Goal: Task Accomplishment & Management: Complete application form

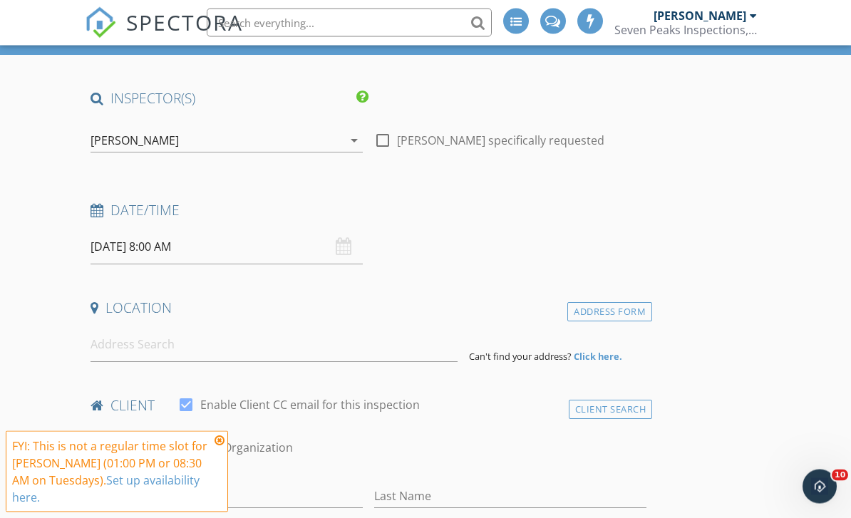
scroll to position [106, 0]
click at [160, 352] on input at bounding box center [274, 344] width 367 height 35
click at [135, 348] on input at bounding box center [274, 344] width 367 height 35
paste input "[STREET_ADDRESS][PERSON_NAME]"
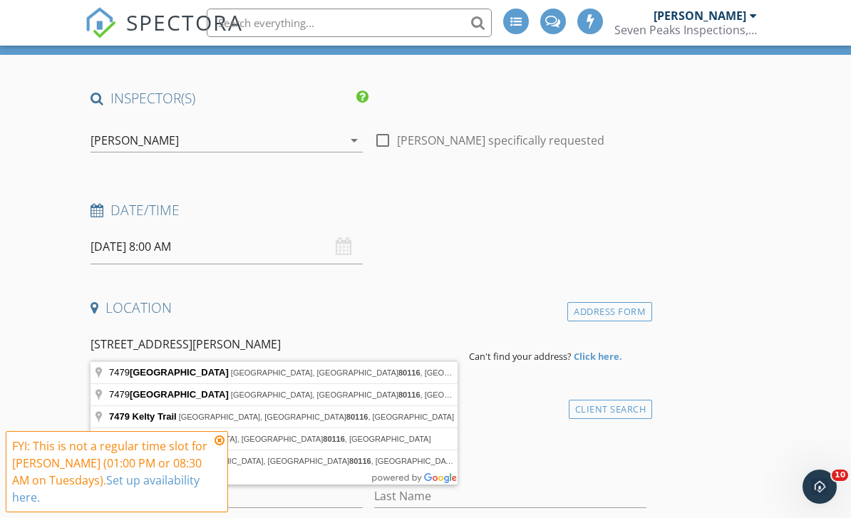
type input "[STREET_ADDRESS]"
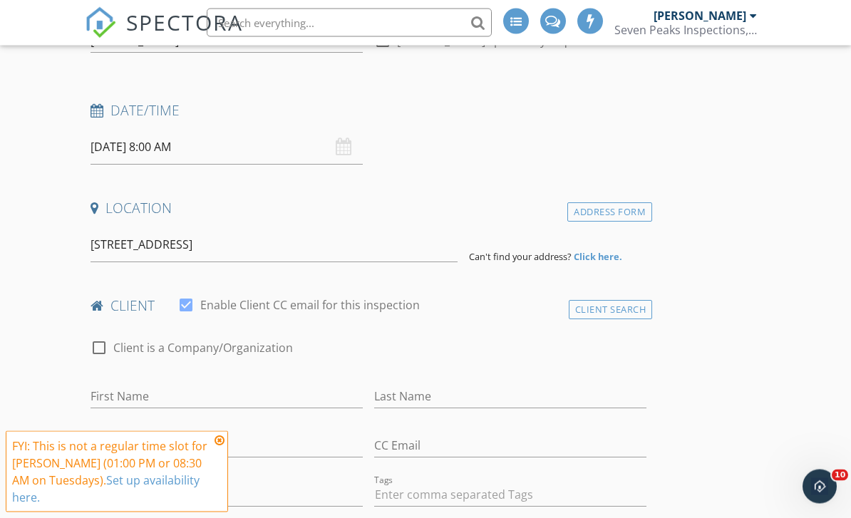
scroll to position [205, 0]
click at [606, 204] on div "Address Form" at bounding box center [610, 212] width 85 height 19
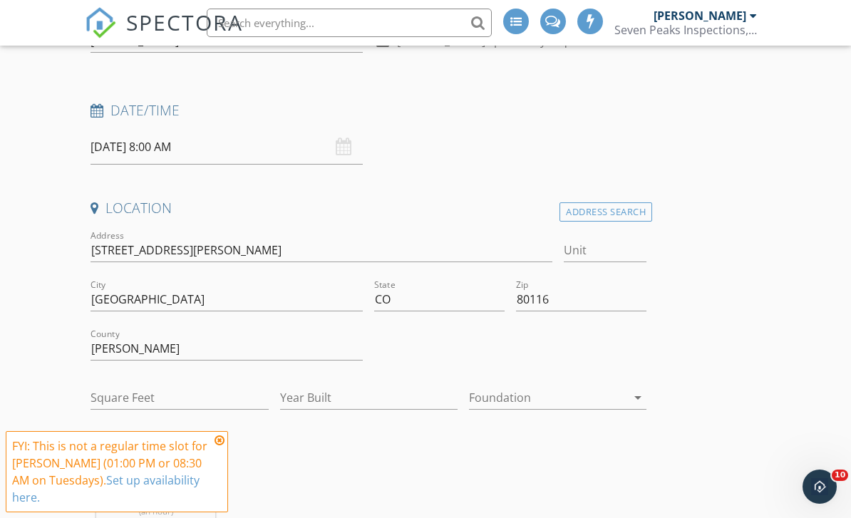
click at [600, 211] on div "Address Search" at bounding box center [606, 212] width 93 height 19
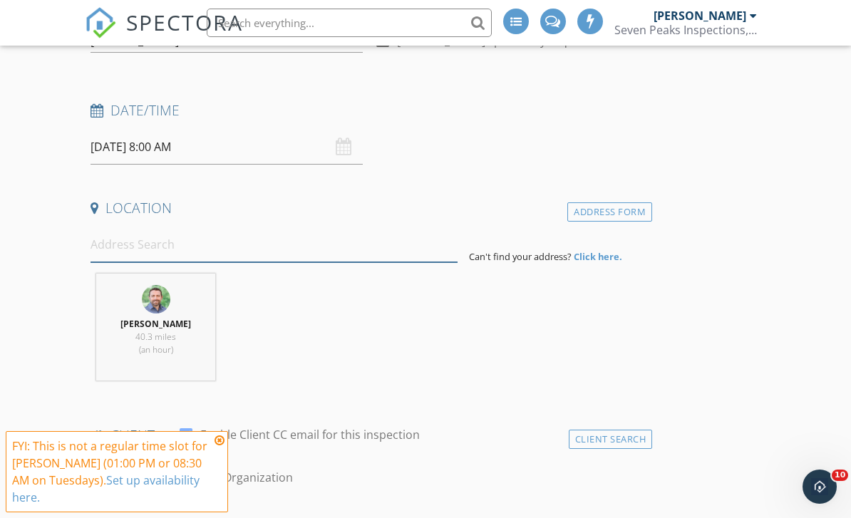
click at [135, 247] on input at bounding box center [274, 244] width 367 height 35
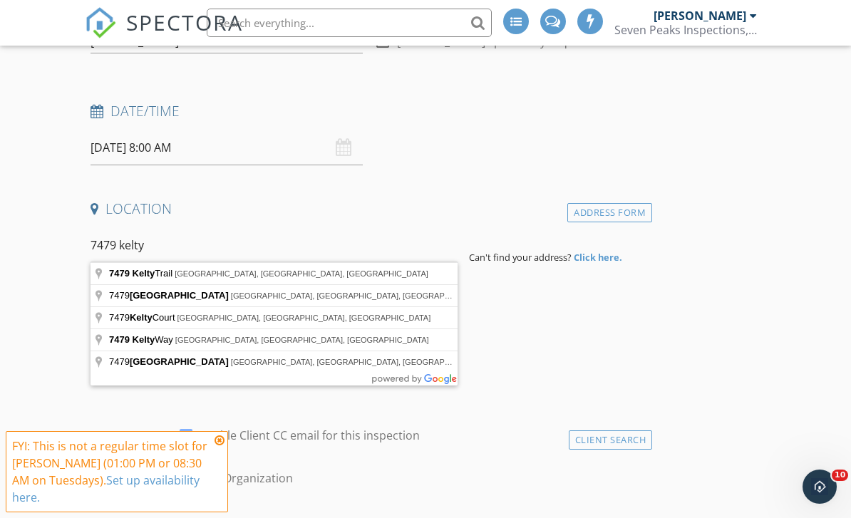
type input "[STREET_ADDRESS]"
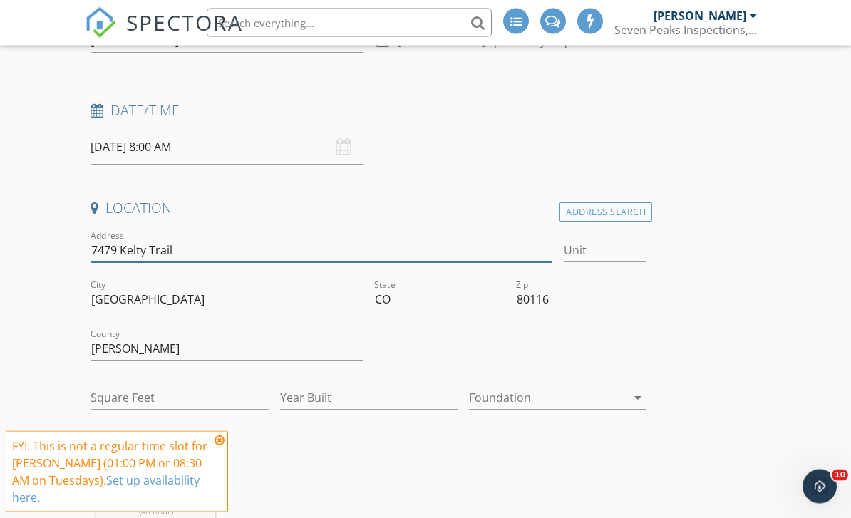
click at [114, 240] on input "7479 Kelty Trail" at bounding box center [321, 252] width 461 height 24
click at [107, 240] on input "7479 Kelty Trail" at bounding box center [321, 252] width 461 height 24
click at [106, 244] on input "7479 Kelty Trail" at bounding box center [321, 252] width 461 height 24
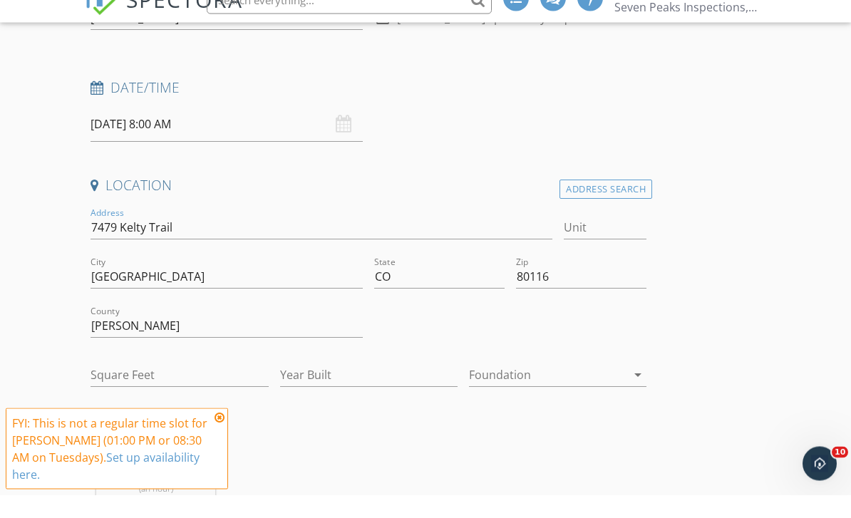
click at [611, 203] on div "Address Search" at bounding box center [606, 212] width 93 height 19
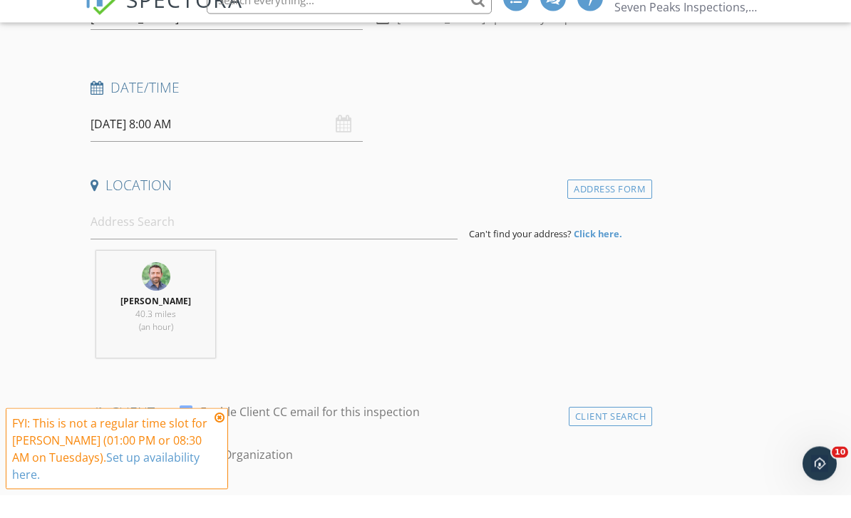
scroll to position [228, 0]
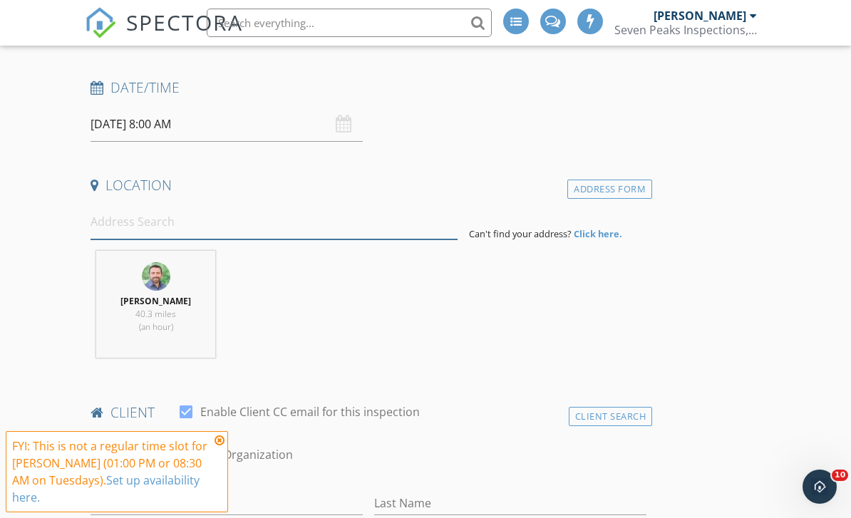
click at [180, 214] on input at bounding box center [274, 222] width 367 height 35
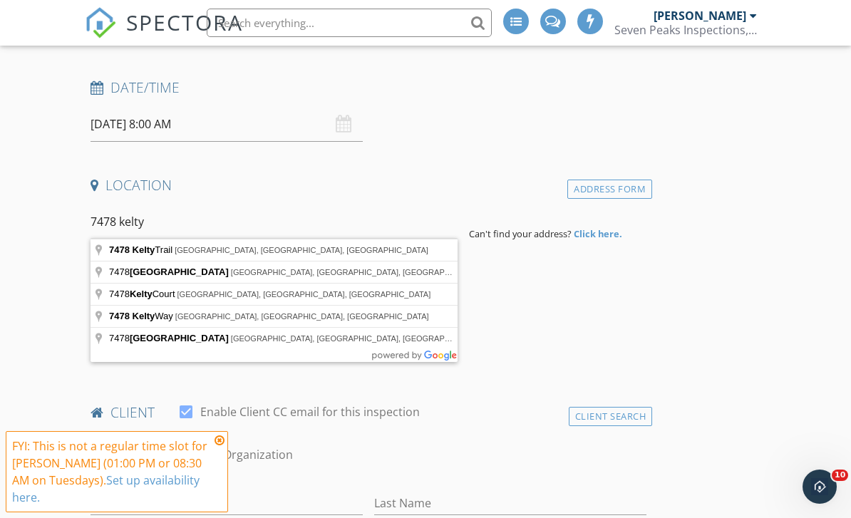
type input "[STREET_ADDRESS]"
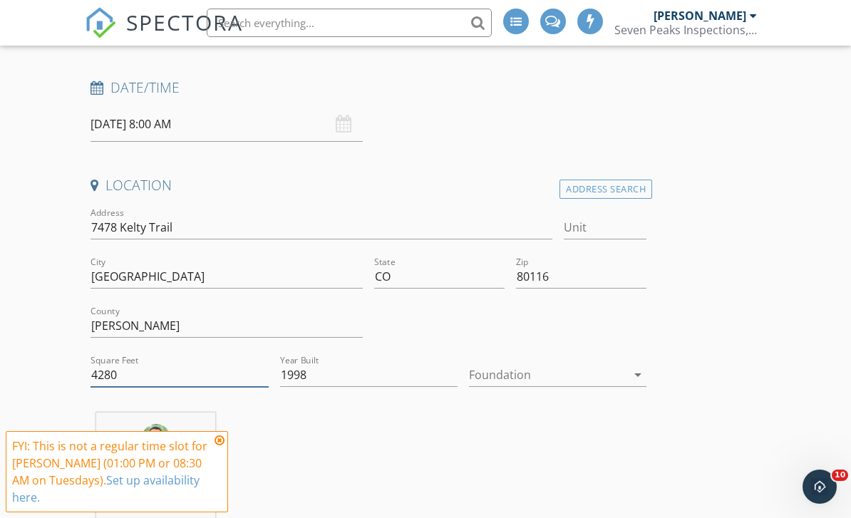
click at [161, 370] on input "4280" at bounding box center [180, 376] width 178 height 24
type input "4"
type input "7101"
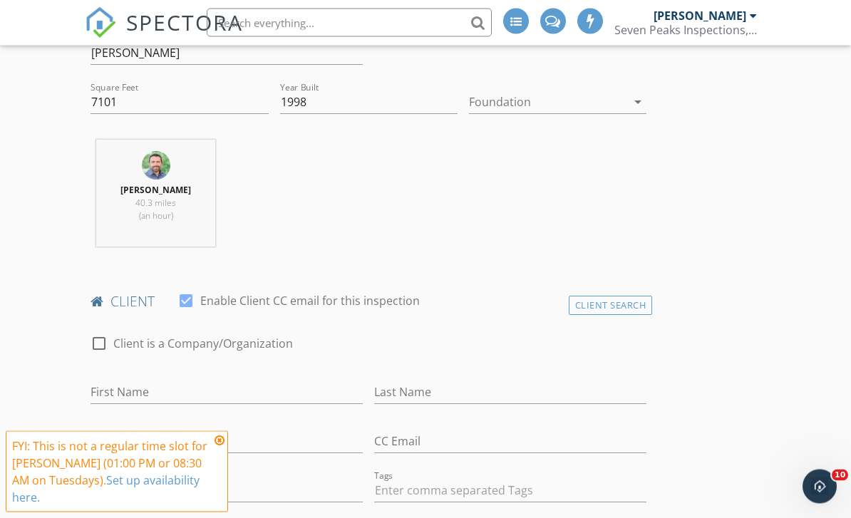
scroll to position [560, 0]
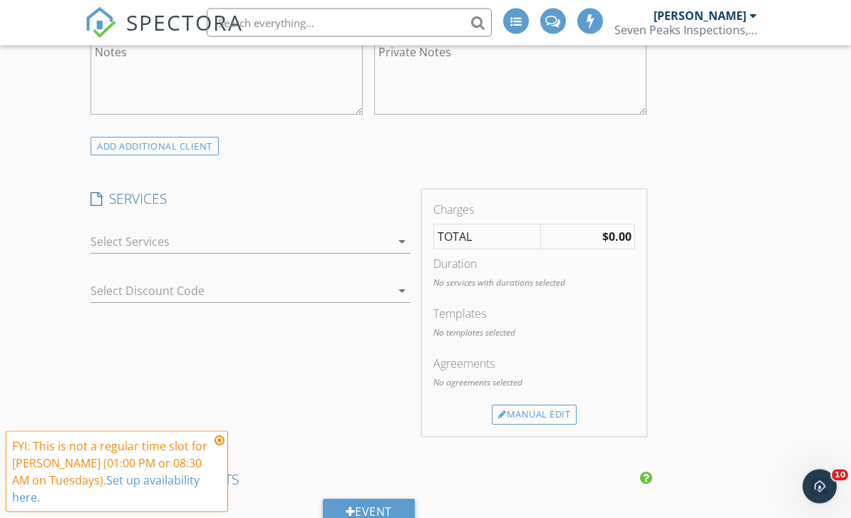
click at [358, 247] on div at bounding box center [240, 242] width 299 height 23
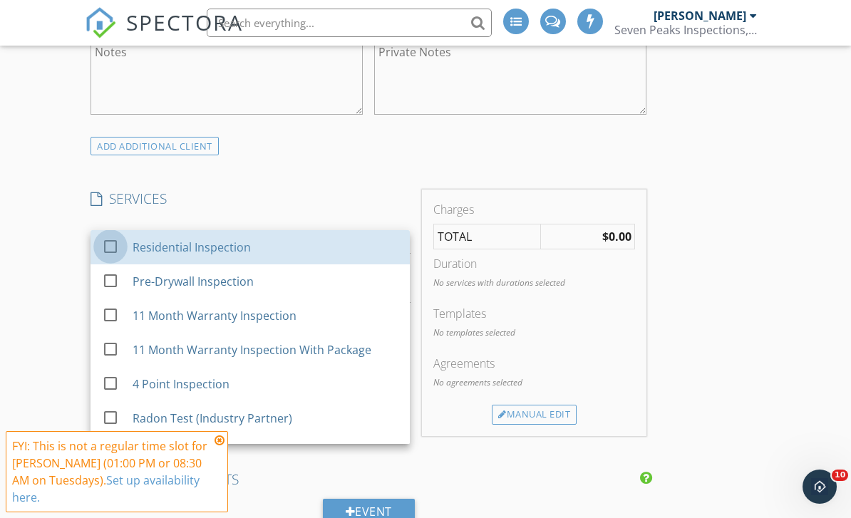
click at [103, 243] on div at bounding box center [110, 246] width 24 height 24
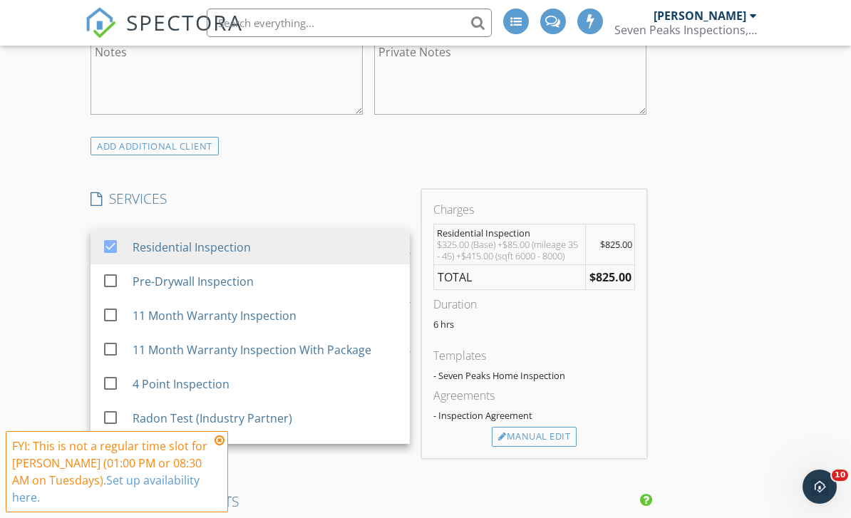
click at [762, 344] on div "INSPECTOR(S) check_box [PERSON_NAME] PRIMARY [PERSON_NAME] arrow_drop_down chec…" at bounding box center [425, 479] width 681 height 2556
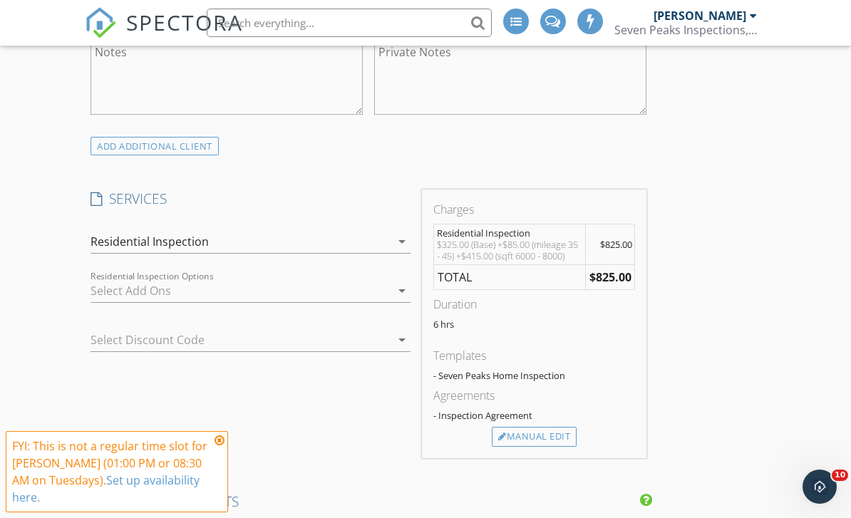
click at [164, 285] on div at bounding box center [240, 291] width 299 height 23
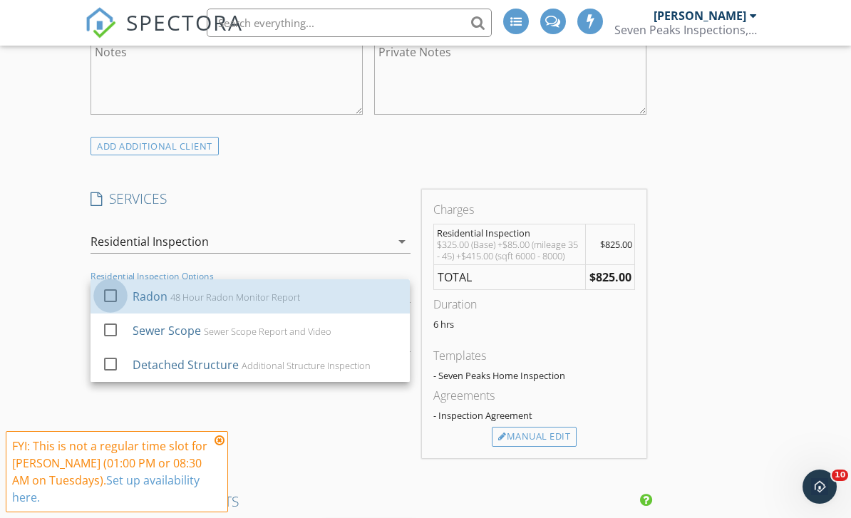
click at [118, 293] on div at bounding box center [110, 295] width 24 height 24
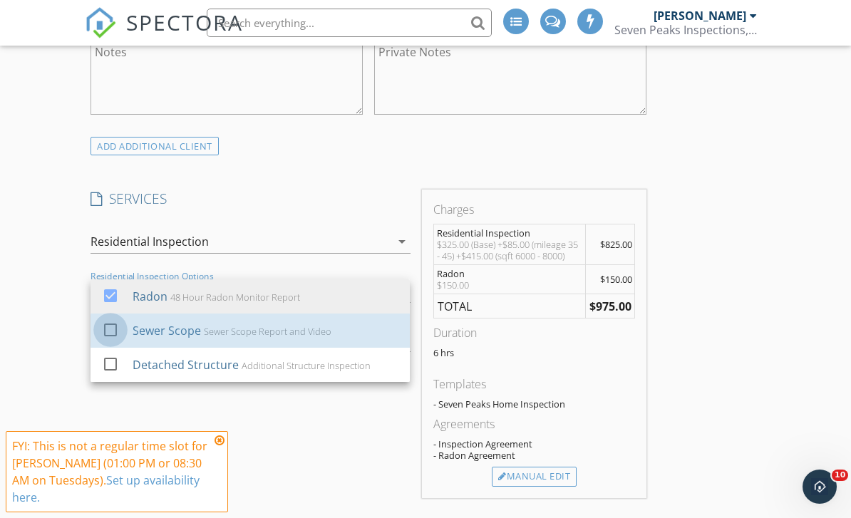
click at [113, 324] on div at bounding box center [110, 329] width 24 height 24
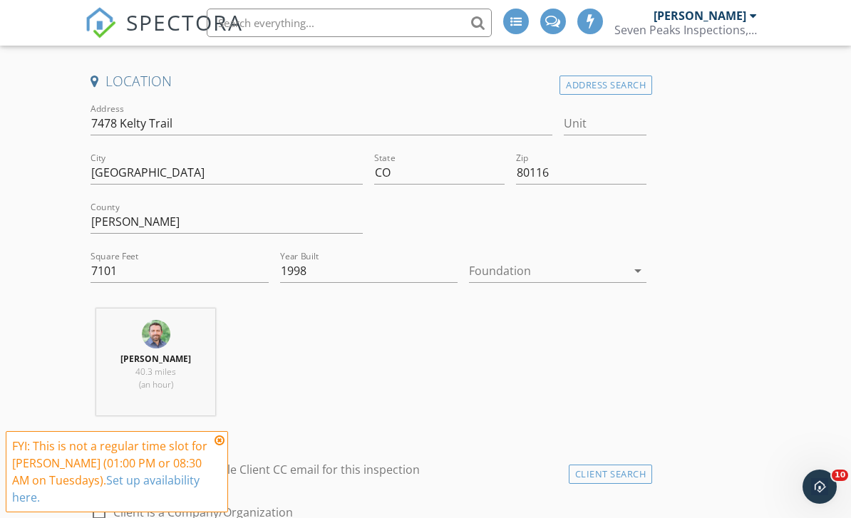
scroll to position [1023, 0]
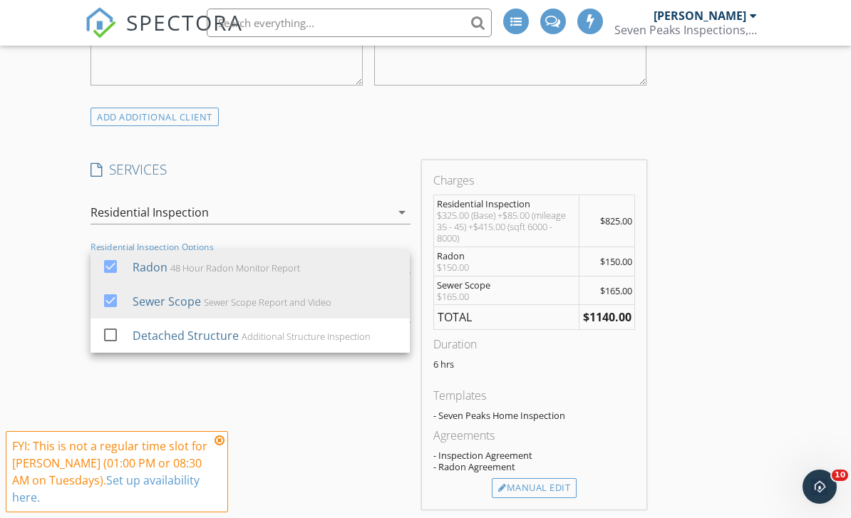
click at [753, 367] on div "INSPECTOR(S) check_box [PERSON_NAME] PRIMARY [PERSON_NAME] arrow_drop_down chec…" at bounding box center [425, 490] width 681 height 2637
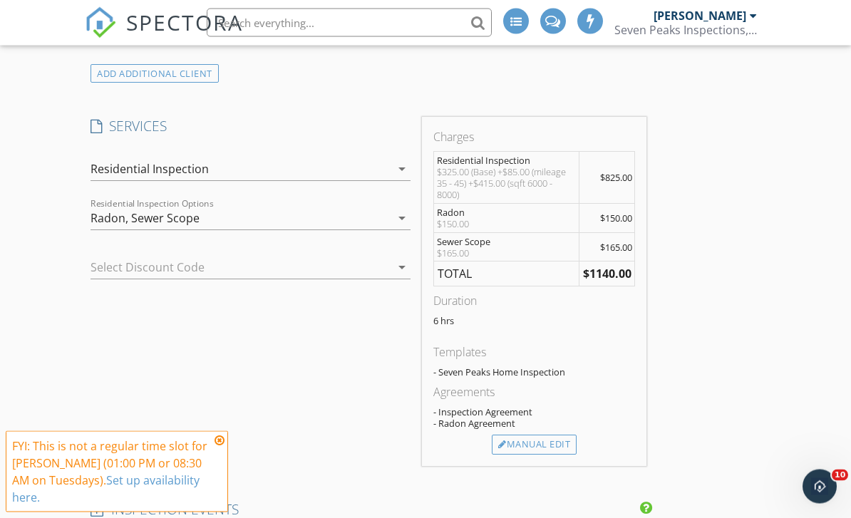
click at [548, 449] on div "Manual Edit" at bounding box center [534, 446] width 85 height 20
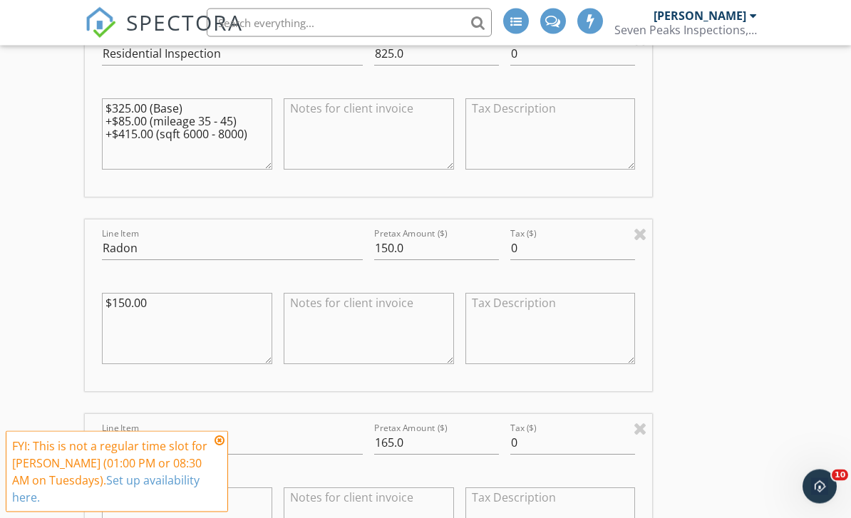
scroll to position [1321, 0]
click at [381, 242] on input "150.0" at bounding box center [436, 250] width 125 height 24
type input "250.0"
click at [384, 444] on input "165.0" at bounding box center [436, 445] width 125 height 24
type input "205.0"
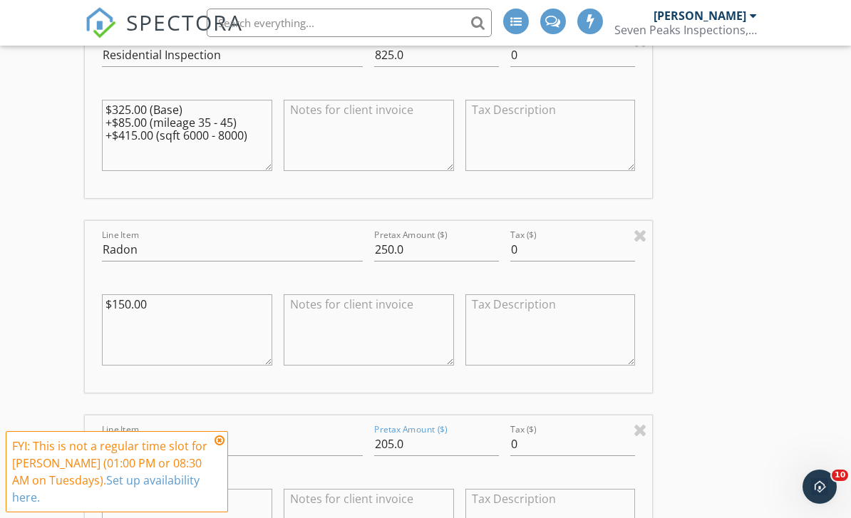
click at [753, 352] on div "INSPECTOR(S) check_box [PERSON_NAME] PRIMARY [PERSON_NAME] arrow_drop_down chec…" at bounding box center [425, 425] width 681 height 3103
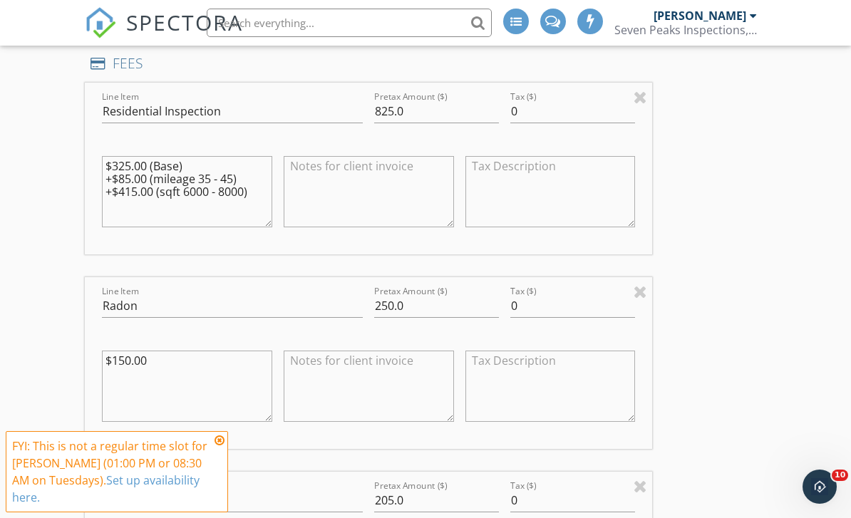
scroll to position [1261, 0]
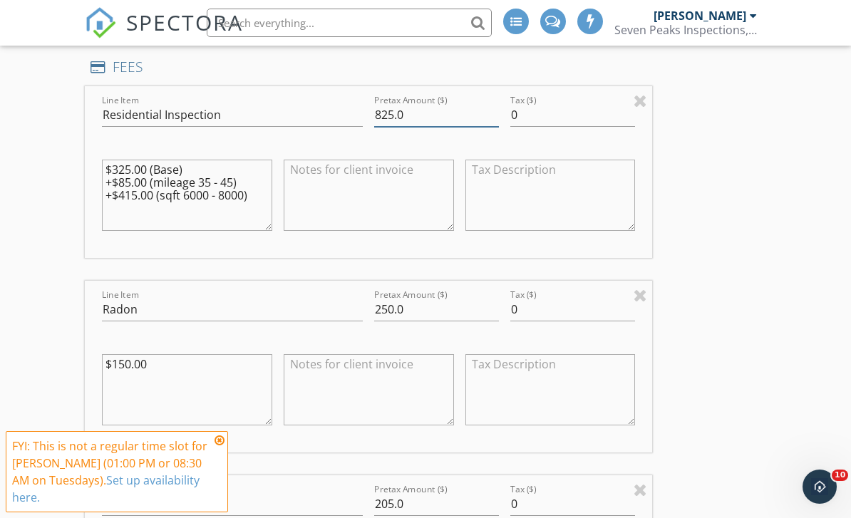
click at [377, 115] on input "825.0" at bounding box center [436, 115] width 125 height 24
type input "925.0"
click at [767, 213] on div "New Inspection Click here to use the New Order Form INSPECTOR(S) check_box [PER…" at bounding box center [425, 460] width 851 height 3219
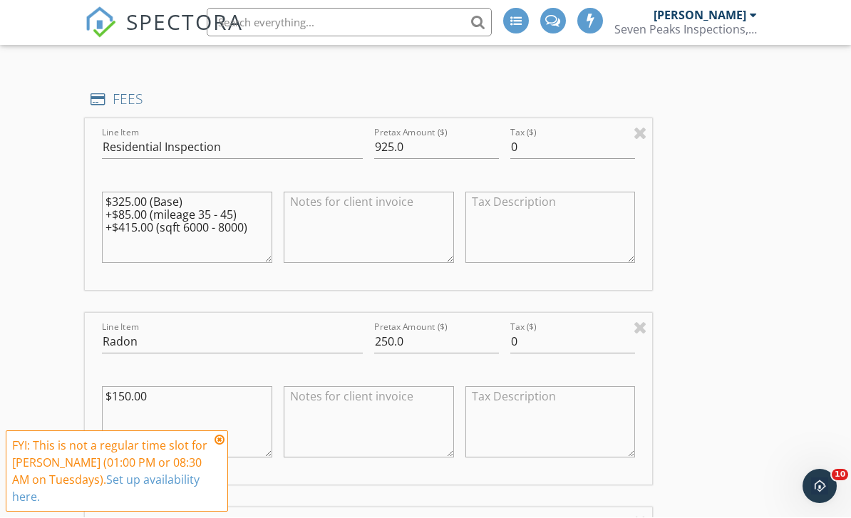
scroll to position [1229, 0]
